Goal: Entertainment & Leisure: Consume media (video, audio)

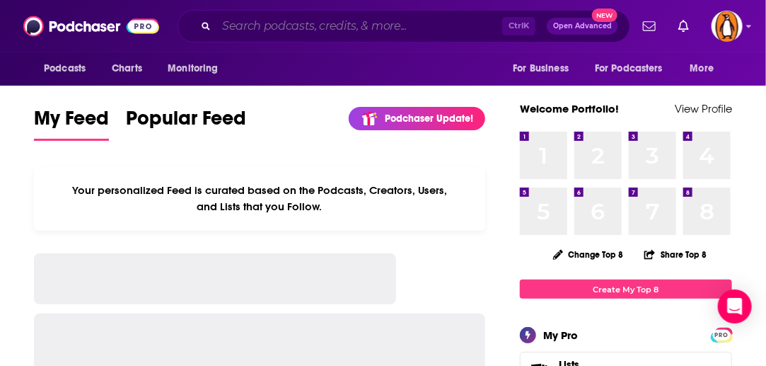
click at [307, 26] on input "Search podcasts, credits, & more..." at bounding box center [359, 26] width 286 height 23
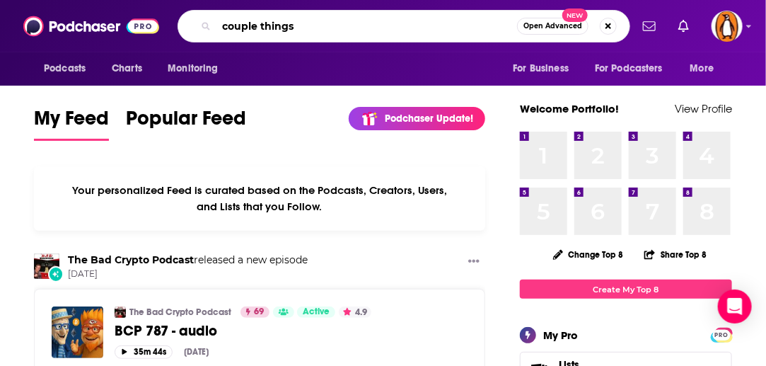
type input "couple things"
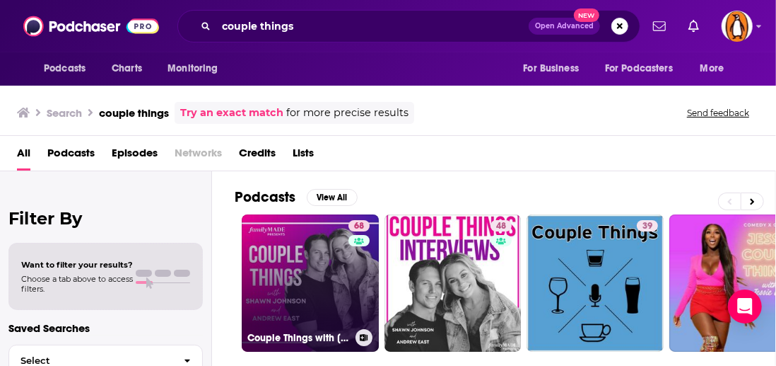
click at [311, 268] on link "68 Couple Things with [PERSON_NAME] and [PERSON_NAME]" at bounding box center [310, 282] width 137 height 137
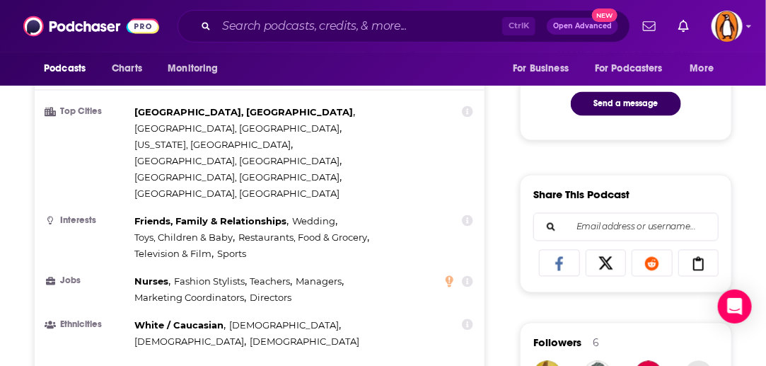
scroll to position [821, 0]
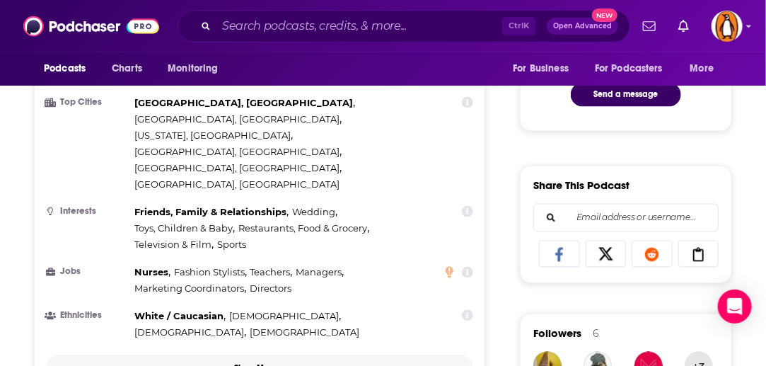
click at [250, 363] on p "Show More" at bounding box center [256, 368] width 42 height 10
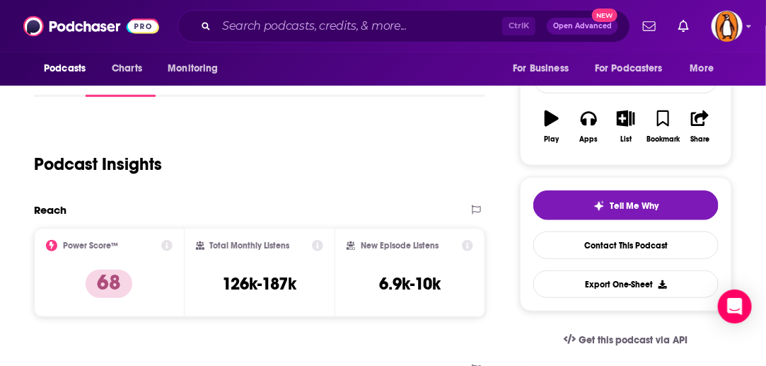
scroll to position [250, 0]
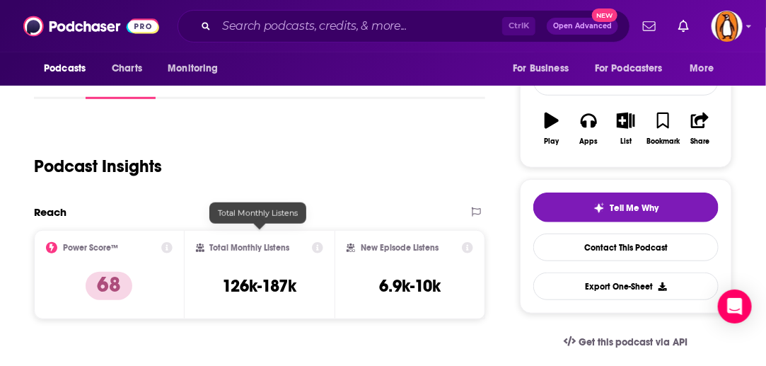
click at [267, 275] on h3 "126k-187k" at bounding box center [259, 285] width 74 height 21
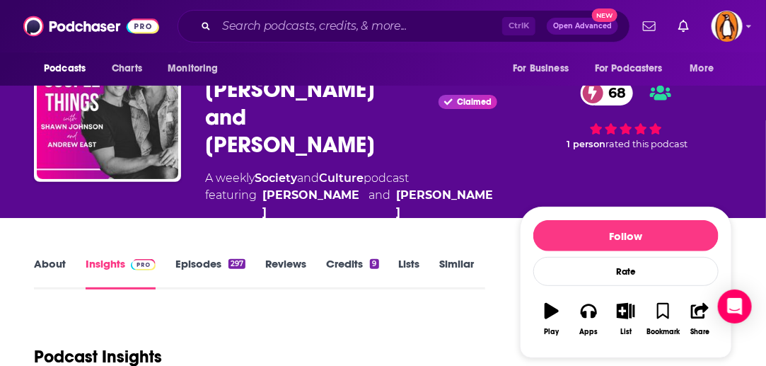
scroll to position [59, 0]
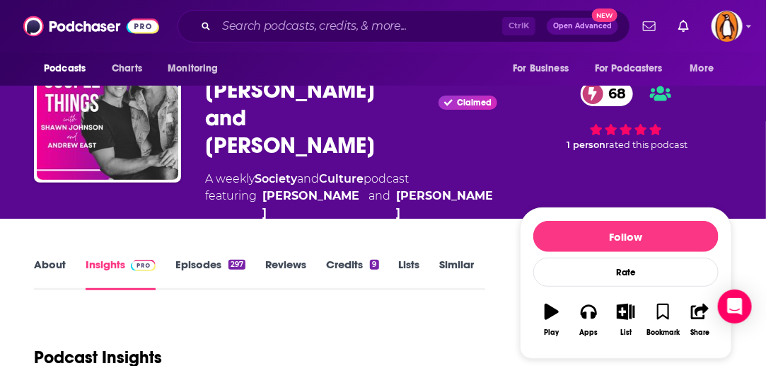
click at [202, 257] on link "Episodes 297" at bounding box center [210, 273] width 70 height 33
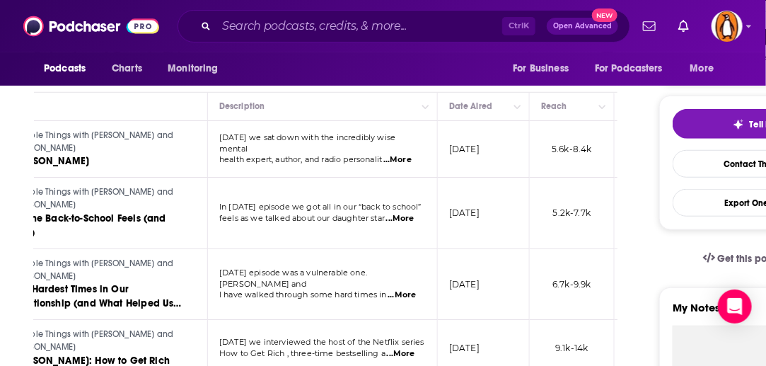
scroll to position [0, 25]
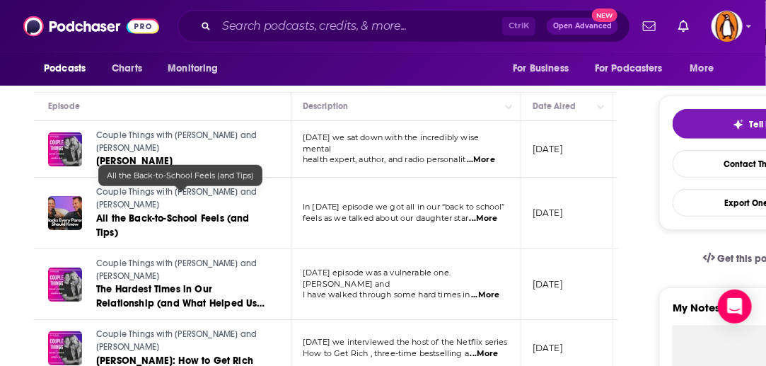
click at [176, 212] on span "All the Back-to-School Feels (and Tips)" at bounding box center [172, 225] width 153 height 26
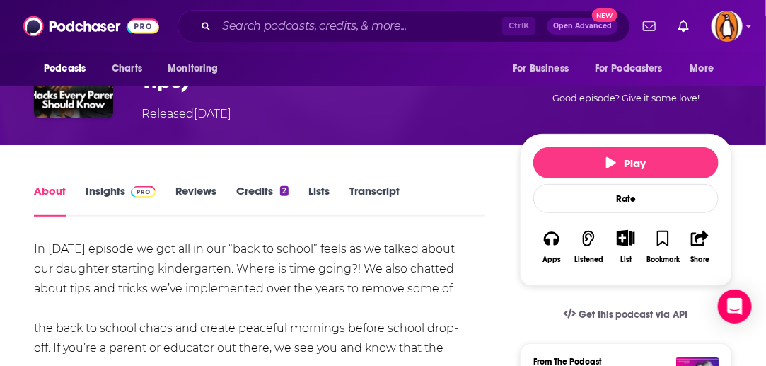
scroll to position [79, 0]
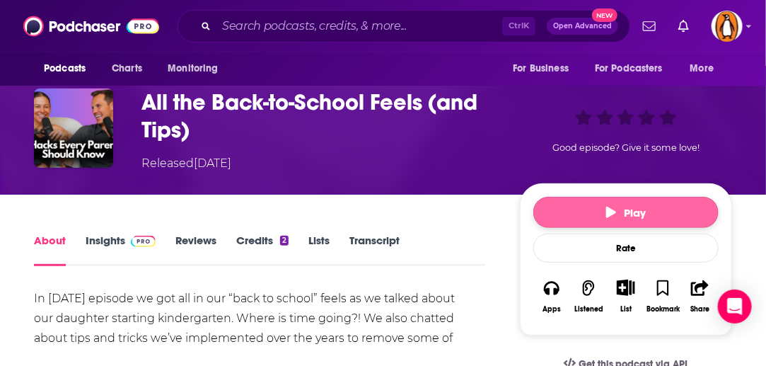
click at [615, 216] on span "Play" at bounding box center [626, 212] width 40 height 13
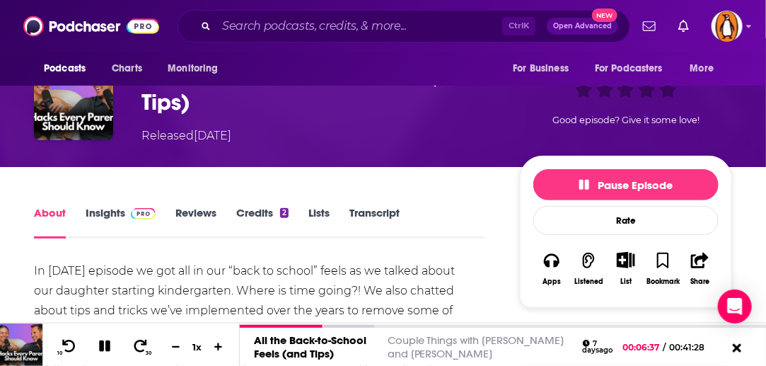
scroll to position [136, 0]
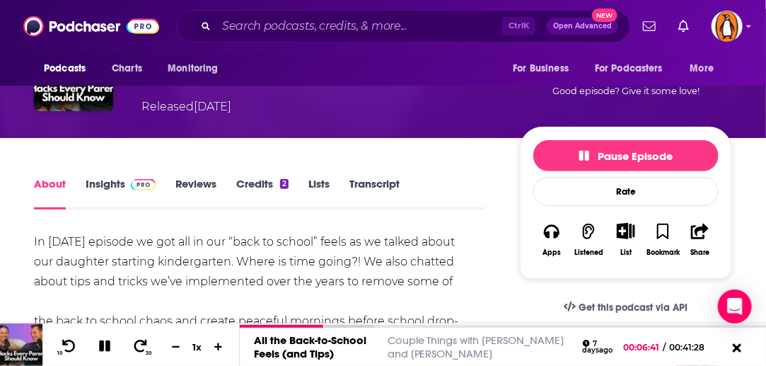
click at [111, 182] on link "Insights" at bounding box center [121, 193] width 70 height 33
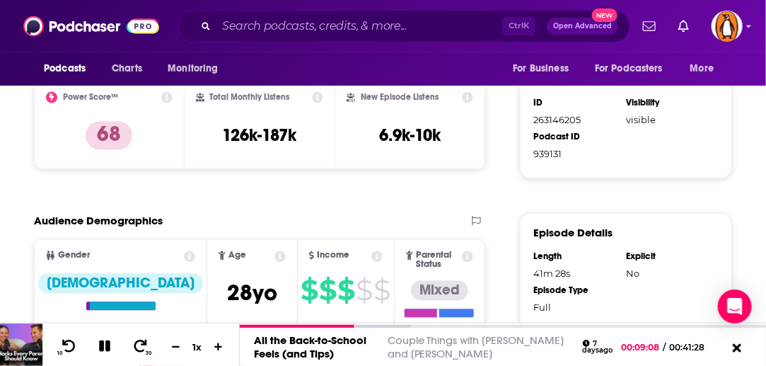
scroll to position [898, 0]
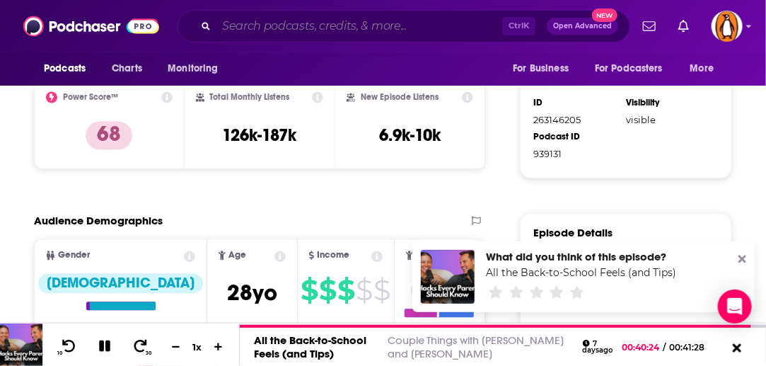
click at [320, 23] on input "Search podcasts, credits, & more..." at bounding box center [359, 26] width 286 height 23
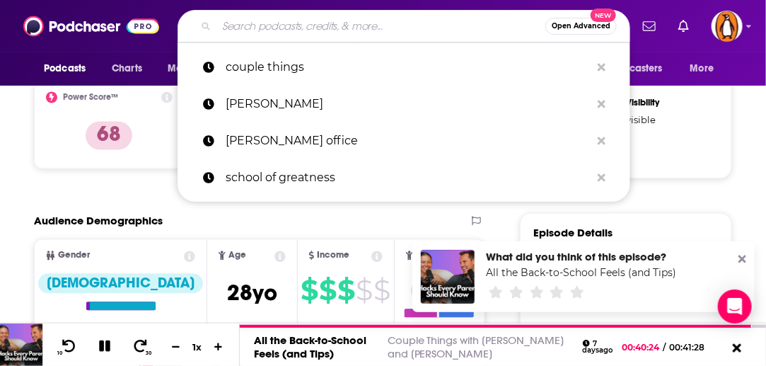
paste input "Redirected"
type input "Redirected"
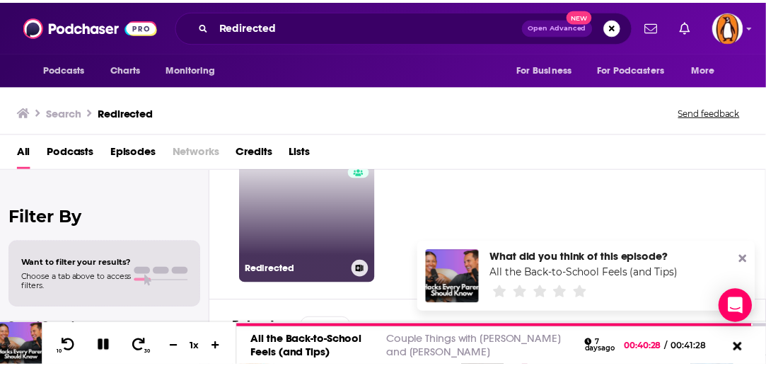
scroll to position [65, 0]
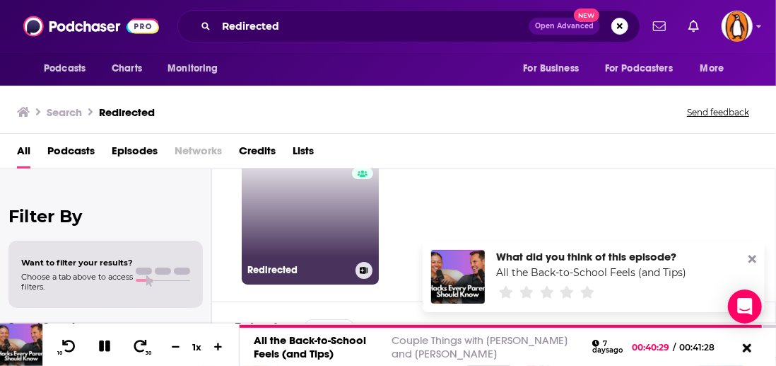
click at [297, 243] on link "9 Redirected" at bounding box center [310, 215] width 137 height 137
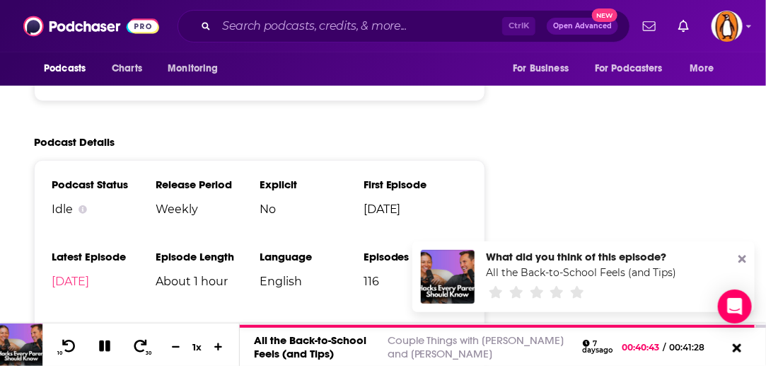
scroll to position [1903, 0]
